Goal: Find specific page/section: Find specific page/section

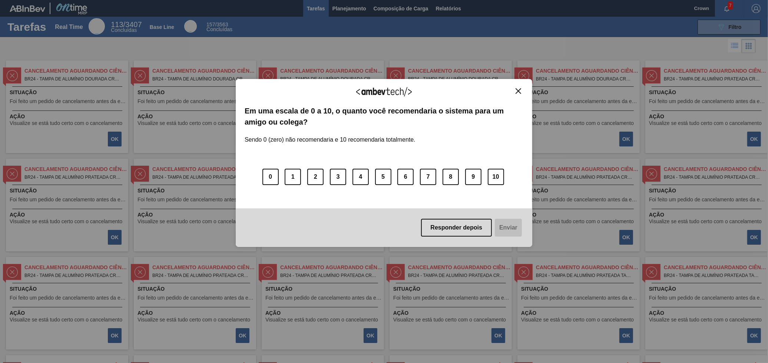
click at [523, 97] on div "Agradecemos seu feedback!" at bounding box center [384, 96] width 279 height 17
click at [520, 96] on div "Agradecemos seu feedback!" at bounding box center [384, 96] width 279 height 17
click at [520, 95] on div "Agradecemos seu feedback!" at bounding box center [384, 96] width 279 height 17
click at [517, 94] on button "Close" at bounding box center [518, 91] width 10 height 6
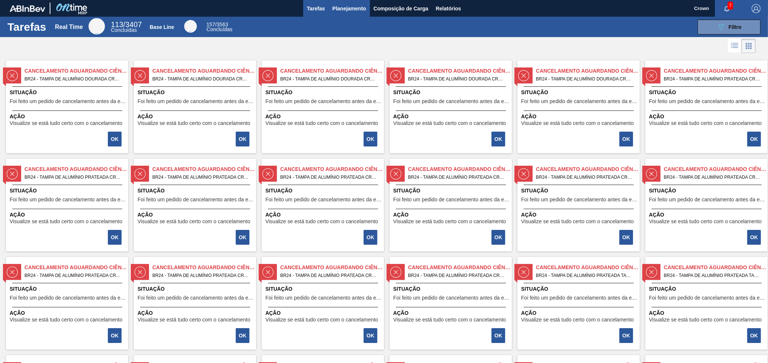
click at [342, 10] on span "Planejamento" at bounding box center [349, 8] width 34 height 9
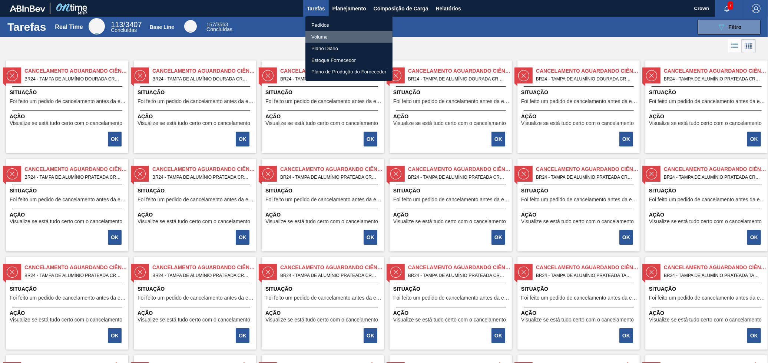
click at [328, 34] on li "Volume" at bounding box center [348, 37] width 87 height 12
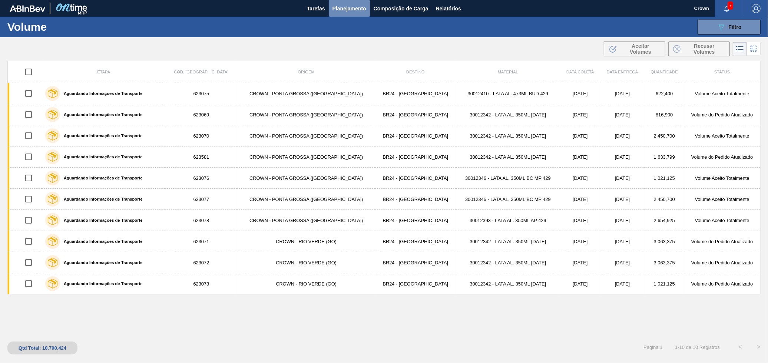
click at [349, 14] on button "Planejamento" at bounding box center [349, 8] width 41 height 17
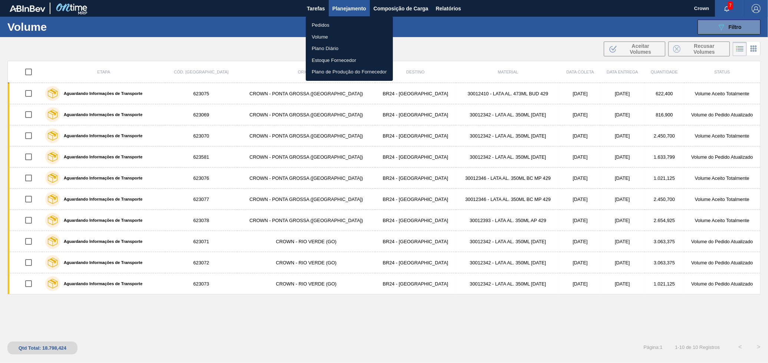
click at [315, 21] on li "Pedidos" at bounding box center [349, 25] width 87 height 12
